Goal: Information Seeking & Learning: Understand process/instructions

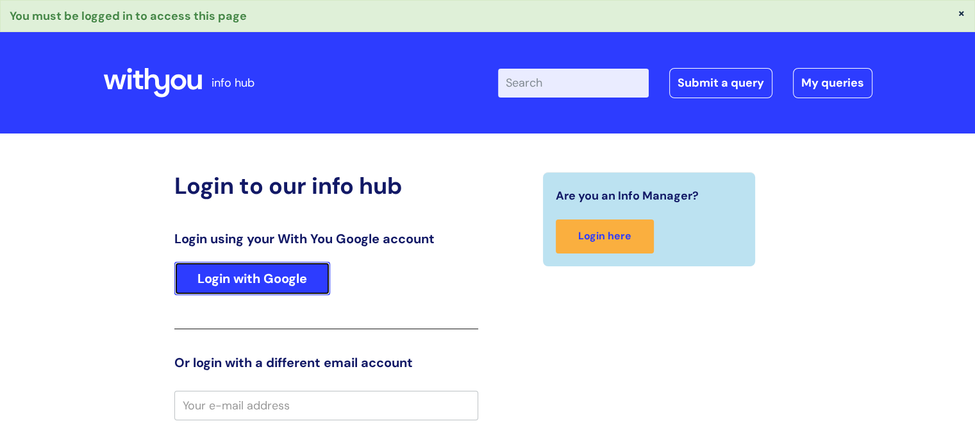
click at [290, 276] on link "Login with Google" at bounding box center [252, 278] width 156 height 33
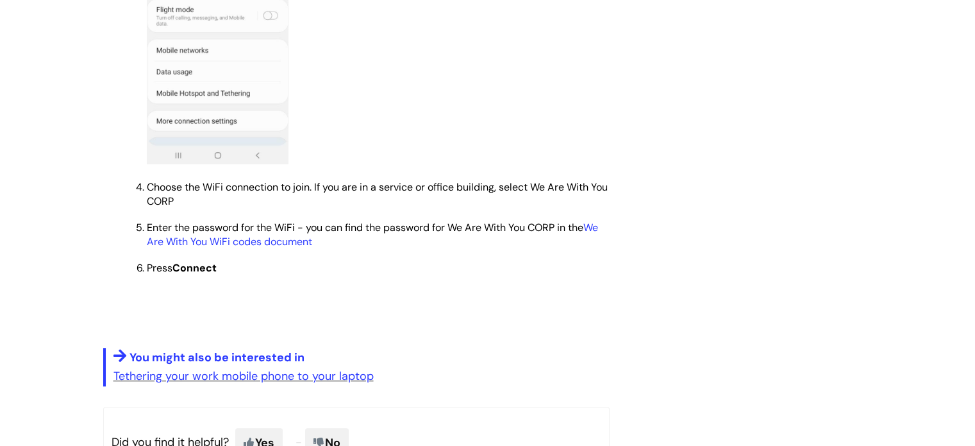
scroll to position [1026, 0]
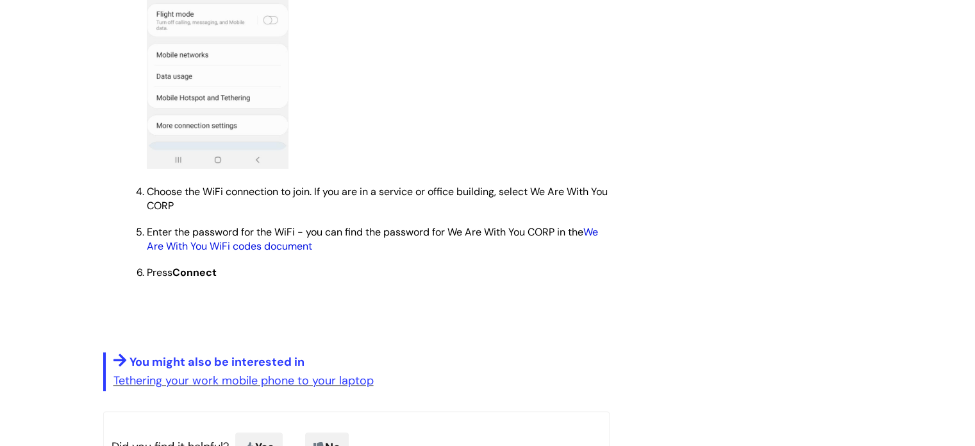
click at [260, 253] on link "We Are With You WiFi codes document" at bounding box center [372, 239] width 451 height 28
